Goal: Information Seeking & Learning: Learn about a topic

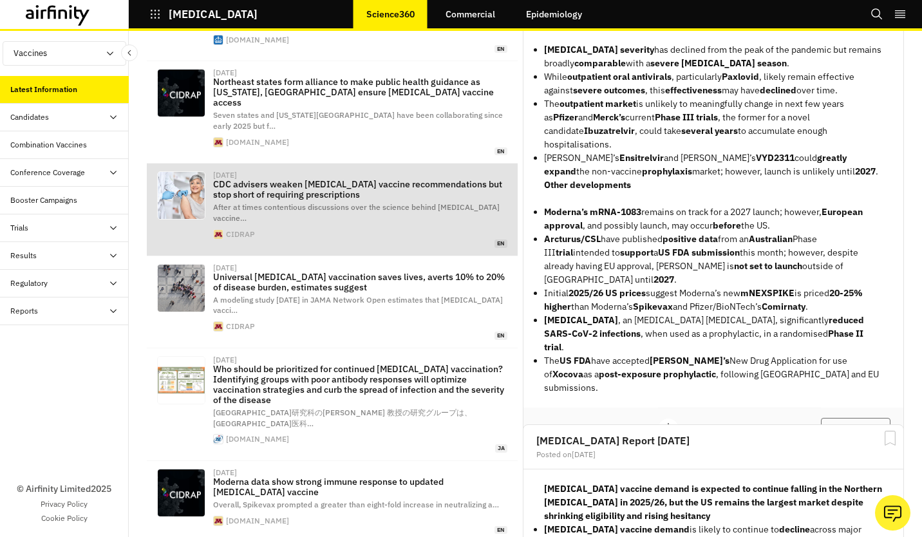
scroll to position [129, 0]
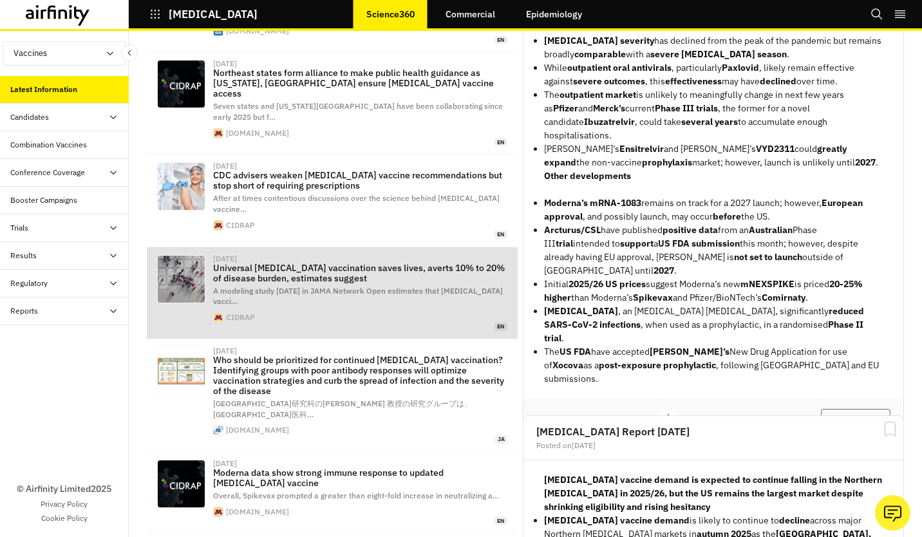
click at [308, 263] on p "Universal COVID vaccination saves lives, averts 10% to 20% of disease burden, e…" at bounding box center [360, 273] width 294 height 21
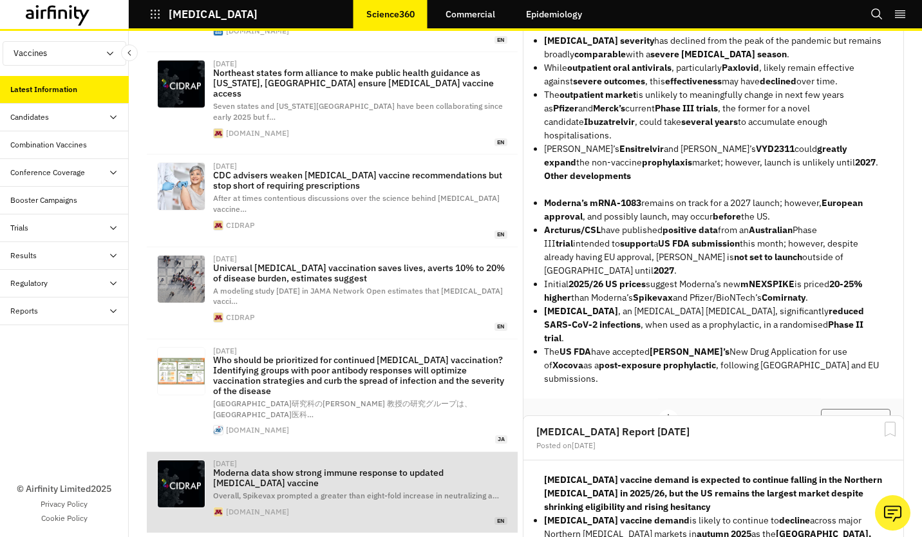
click at [351, 491] on span "Overall, Spikevax prompted a greater than eight-fold increase in neutralizing a…" at bounding box center [356, 496] width 286 height 10
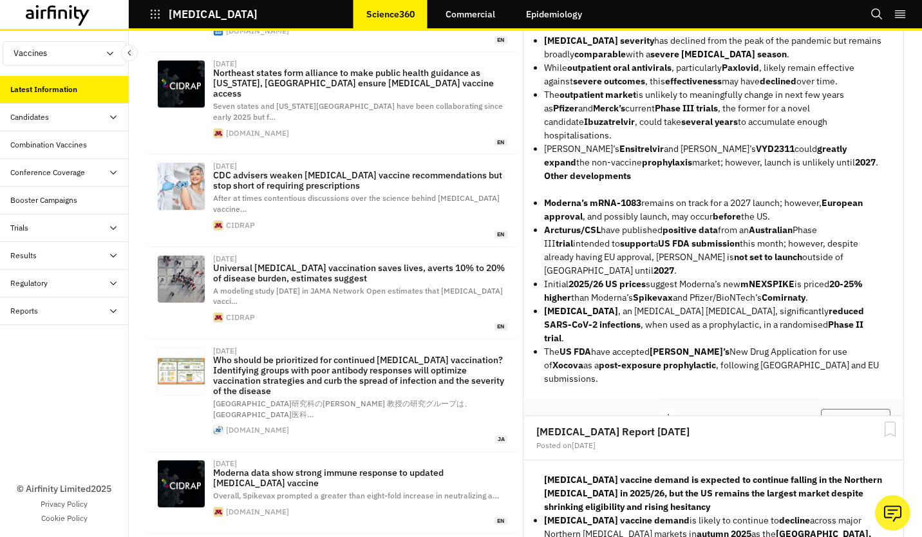
click at [156, 14] on icon "button" at bounding box center [155, 14] width 12 height 12
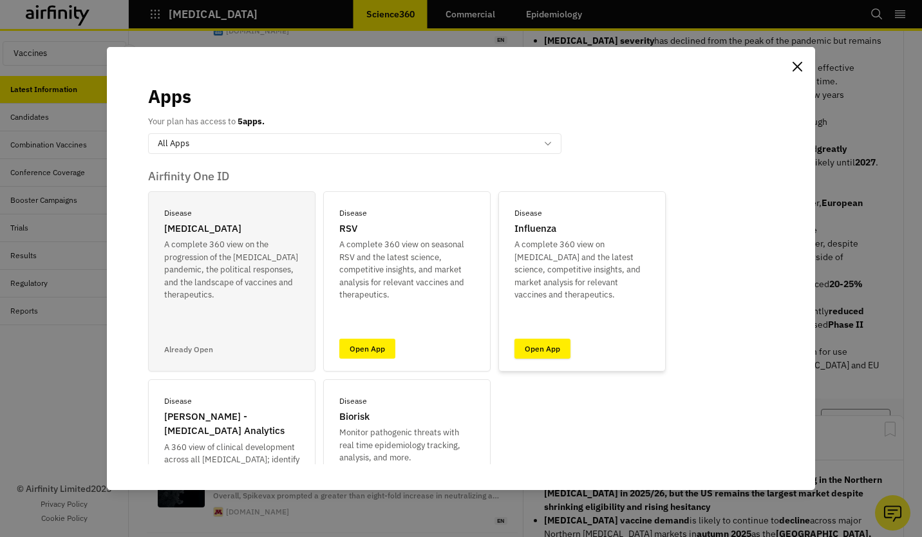
click at [542, 348] on link "Open App" at bounding box center [542, 349] width 56 height 20
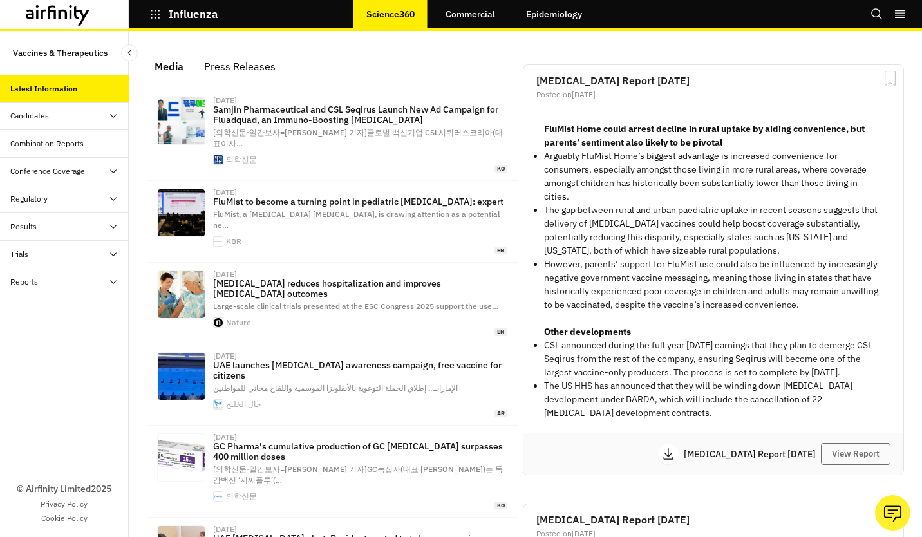
scroll to position [878, 376]
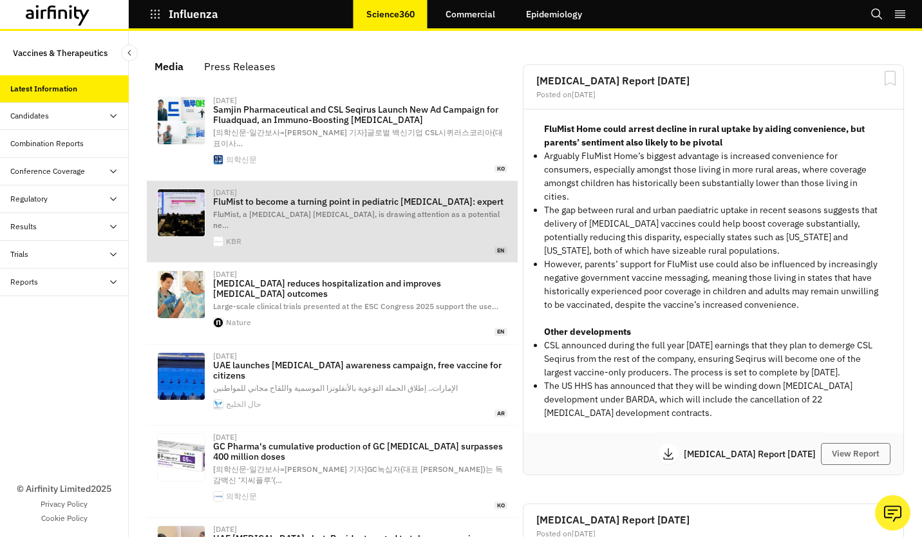
click at [264, 196] on p "FluMist to become a turning point in pediatric [MEDICAL_DATA]: expert" at bounding box center [360, 201] width 294 height 10
